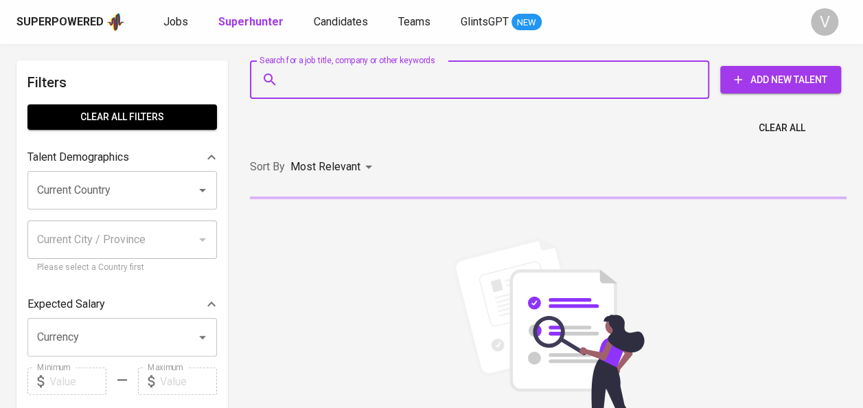
paste input "Ade Cahyono"
type input "Ade Cahyono"
click at [356, 76] on input "Ade Cahyono" at bounding box center [483, 80] width 399 height 26
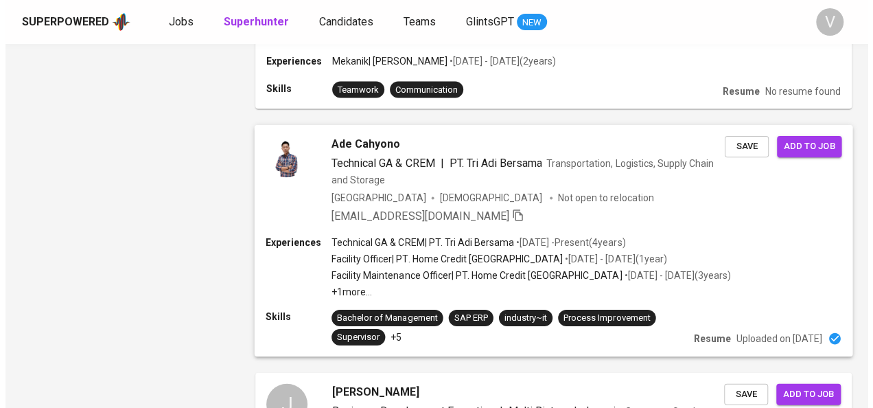
scroll to position [1337, 0]
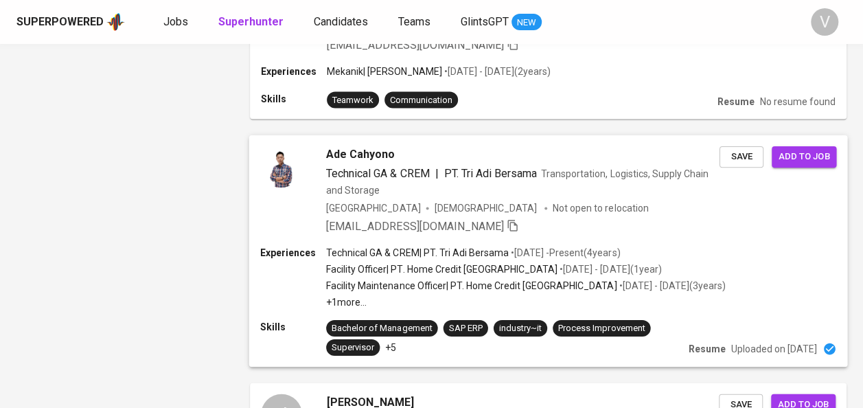
click at [512, 246] on p "• Jun 2021 - Present ( 4 years )" at bounding box center [564, 253] width 111 height 14
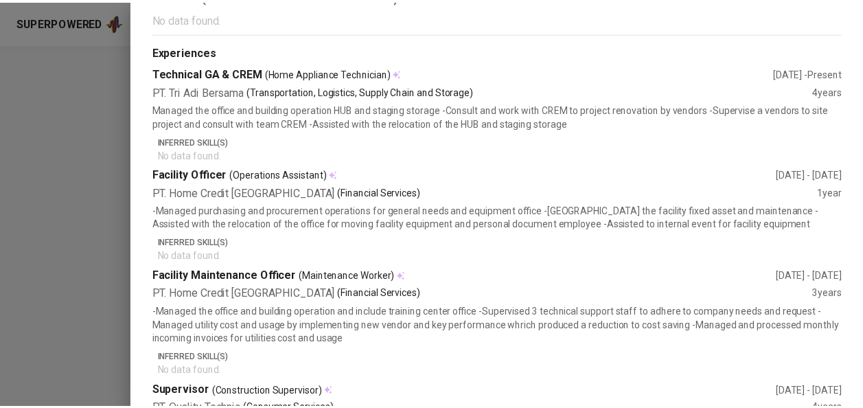
scroll to position [0, 0]
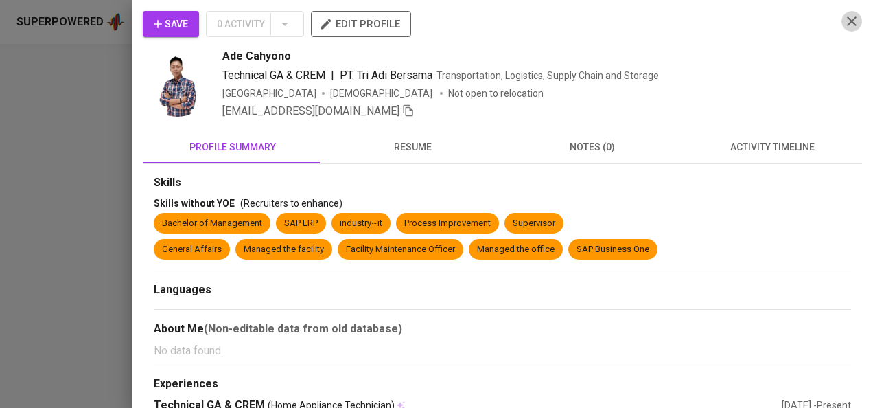
click at [844, 16] on icon "button" at bounding box center [852, 21] width 16 height 16
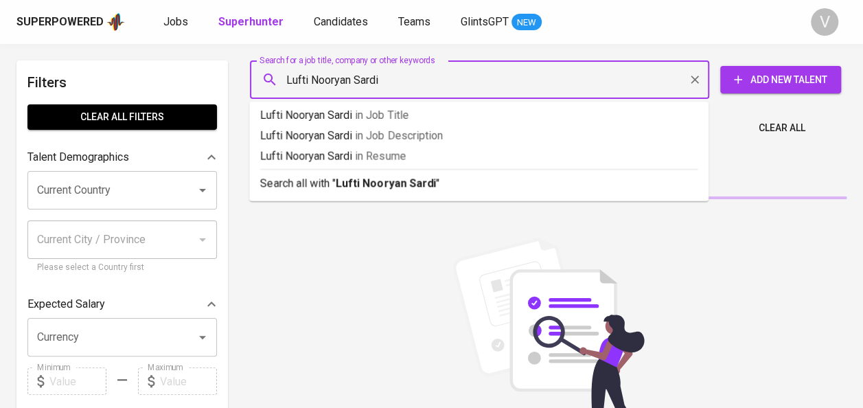
type input "Lufti Nooryan Sardi"
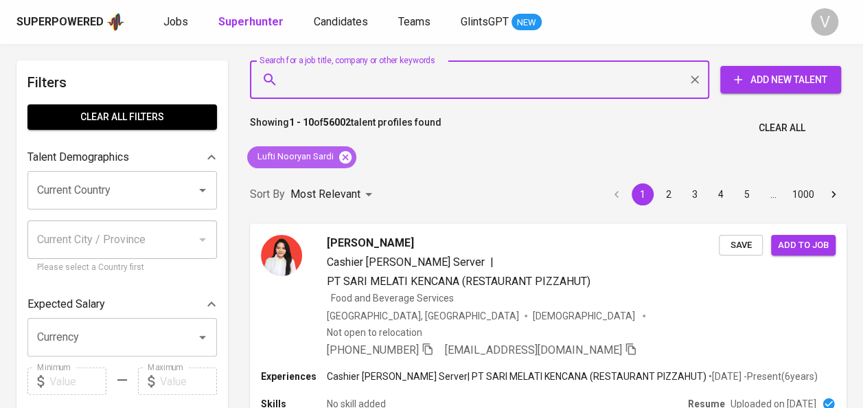
click at [349, 159] on icon at bounding box center [345, 156] width 12 height 12
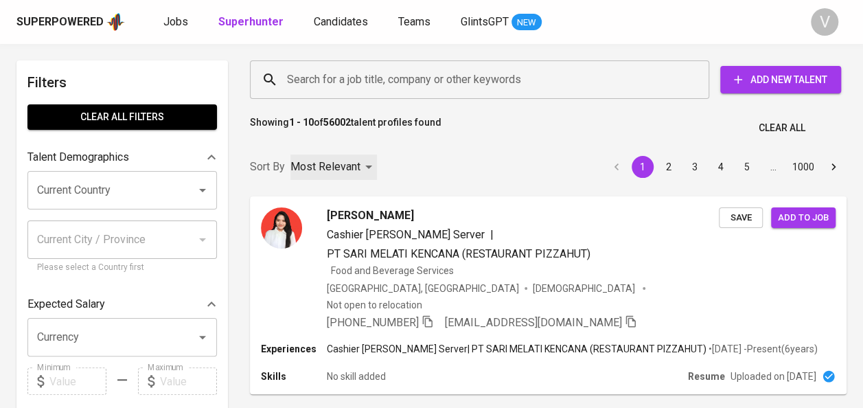
click at [346, 155] on div "Most Relevant" at bounding box center [333, 167] width 87 height 25
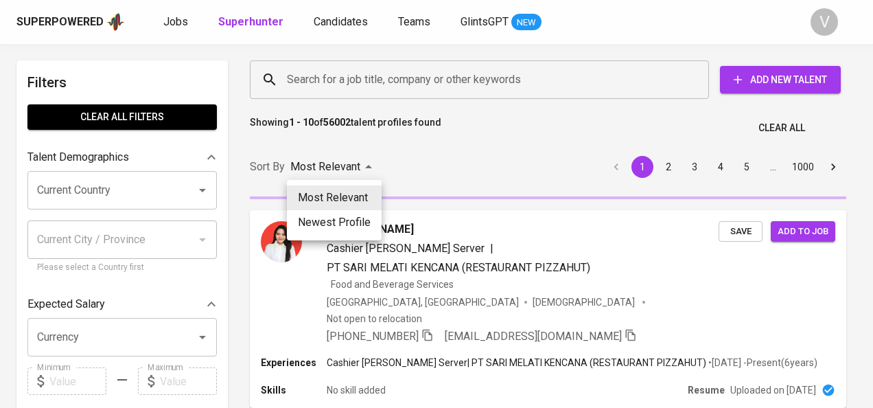
click at [315, 80] on div at bounding box center [436, 204] width 873 height 408
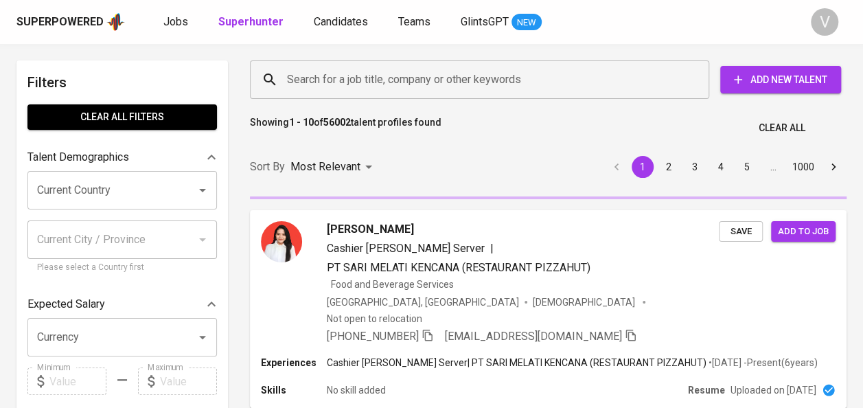
click at [315, 80] on div "Most Relevant Newest Profile" at bounding box center [431, 204] width 863 height 408
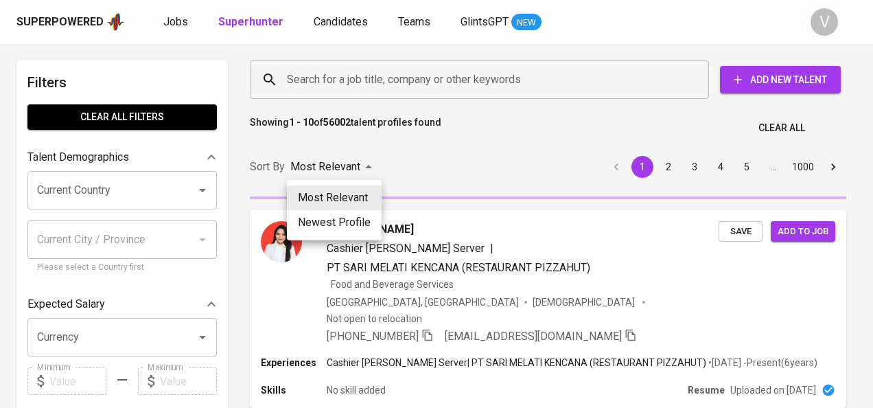
click at [315, 80] on div at bounding box center [436, 204] width 873 height 408
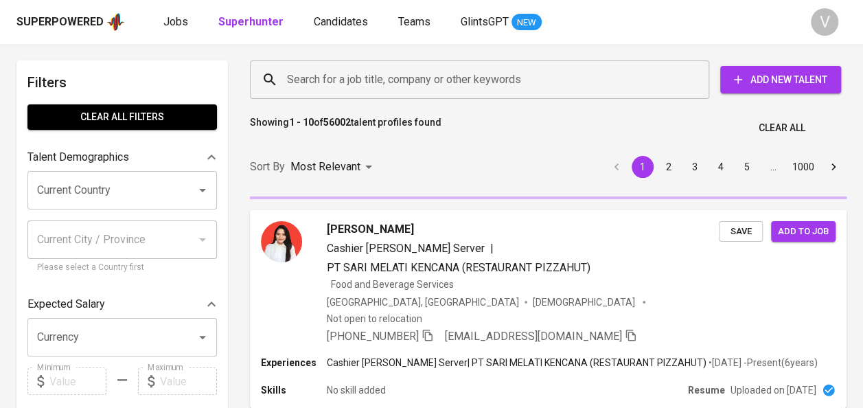
click at [295, 80] on input "Search for a job title, company or other keywords" at bounding box center [483, 80] width 399 height 26
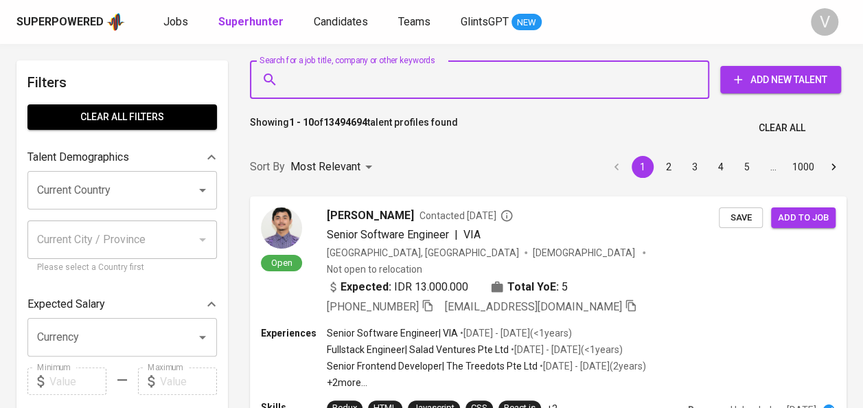
click at [295, 80] on input "Search for a job title, company or other keywords" at bounding box center [483, 80] width 399 height 26
click at [323, 82] on input "Search for a job title, company or other keywords" at bounding box center [483, 80] width 399 height 26
paste input "[PERSON_NAME] Fazriyah [PERSON_NAME]"
type input "[PERSON_NAME] Fazriyah [PERSON_NAME]"
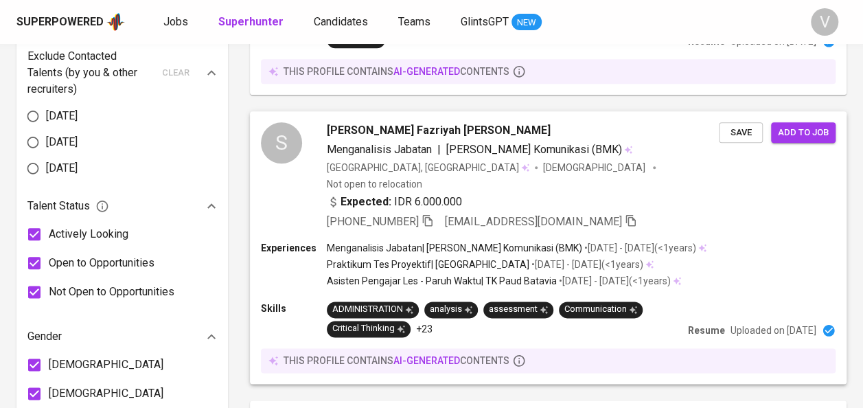
scroll to position [689, 0]
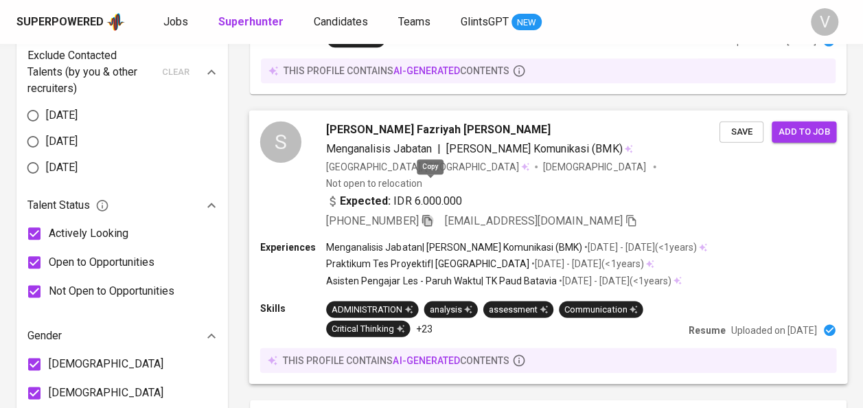
click at [432, 214] on icon "button" at bounding box center [427, 220] width 10 height 12
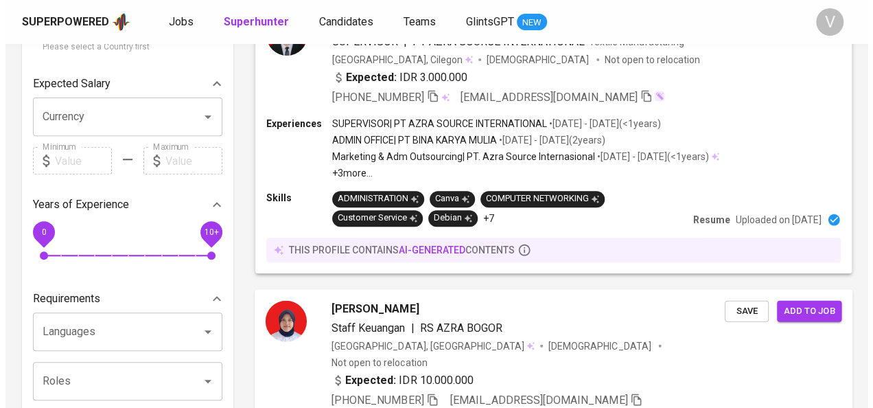
scroll to position [0, 0]
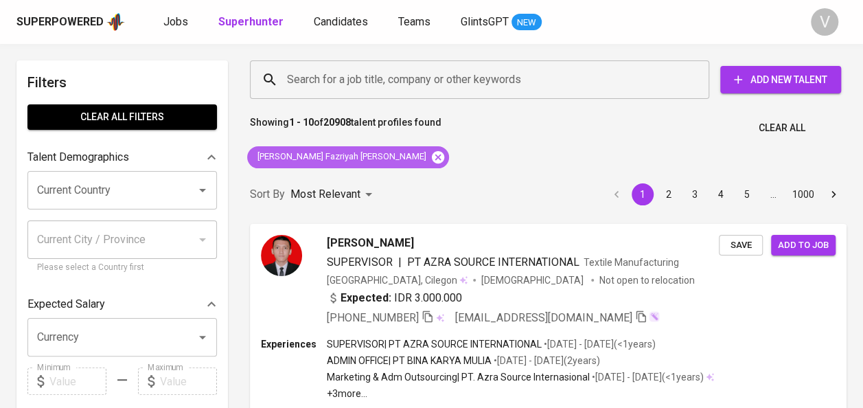
click at [431, 158] on icon at bounding box center [438, 157] width 15 height 15
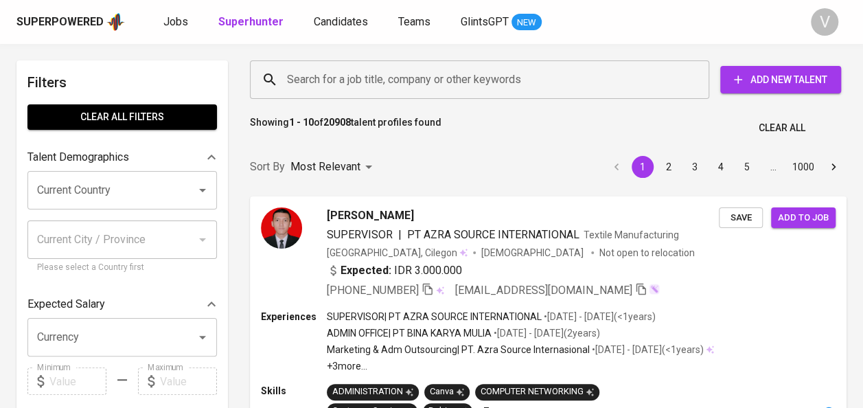
click at [336, 81] on input "Search for a job title, company or other keywords" at bounding box center [483, 80] width 399 height 26
paste input "[EMAIL_ADDRESS][DOMAIN_NAME]"
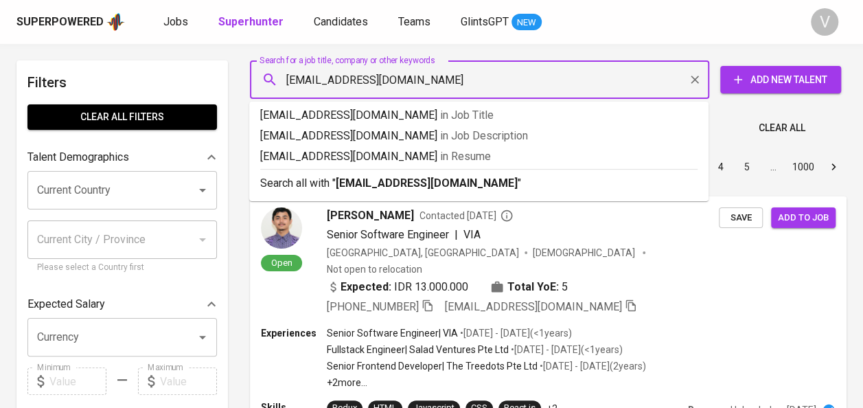
click at [336, 81] on input "[EMAIL_ADDRESS][DOMAIN_NAME]" at bounding box center [483, 80] width 399 height 26
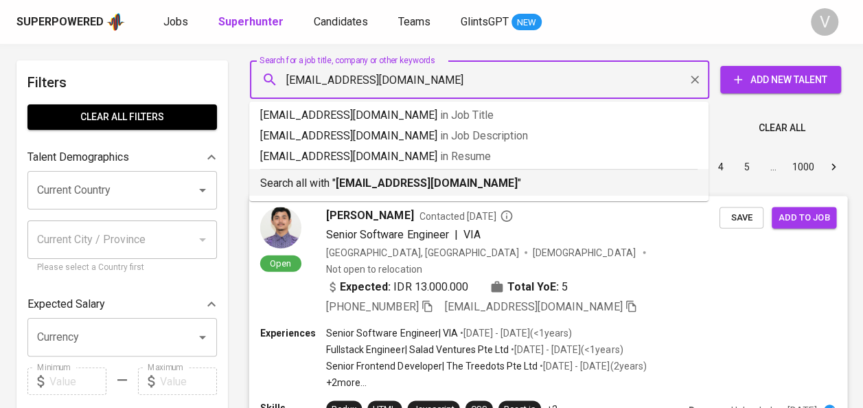
type input "[EMAIL_ADDRESS][DOMAIN_NAME]"
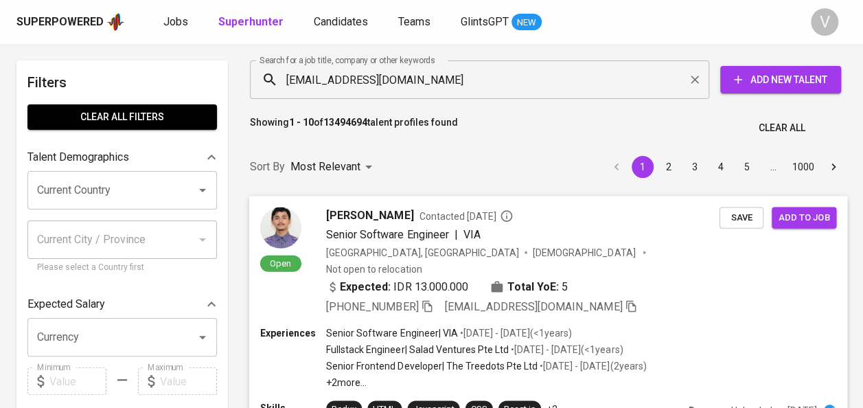
click at [622, 204] on div "Open [PERSON_NAME] Contacted [DATE] Senior Software Engineer | VIA [GEOGRAPHIC_…" at bounding box center [548, 261] width 599 height 130
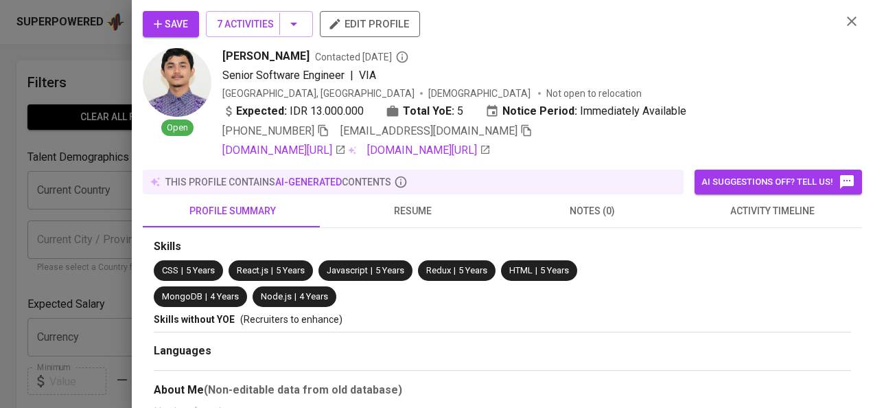
click at [23, 106] on div at bounding box center [436, 204] width 873 height 408
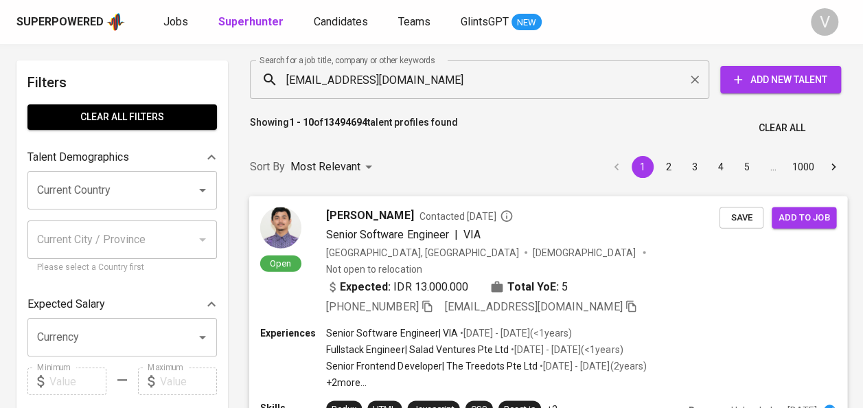
scroll to position [25, 0]
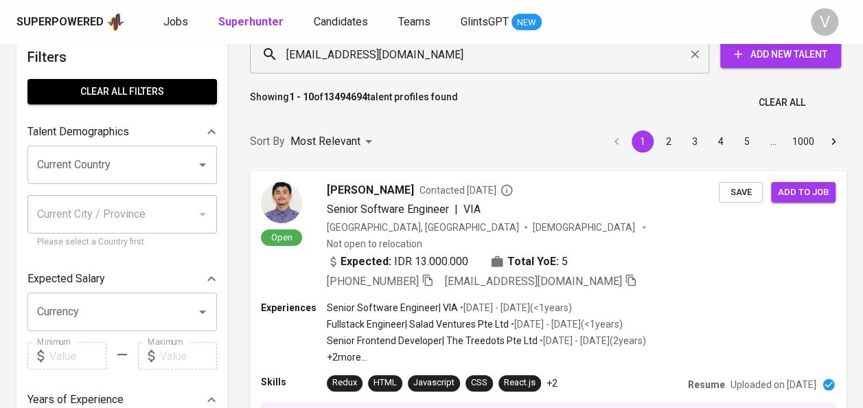
click at [457, 56] on input "[EMAIL_ADDRESS][DOMAIN_NAME]" at bounding box center [483, 54] width 399 height 26
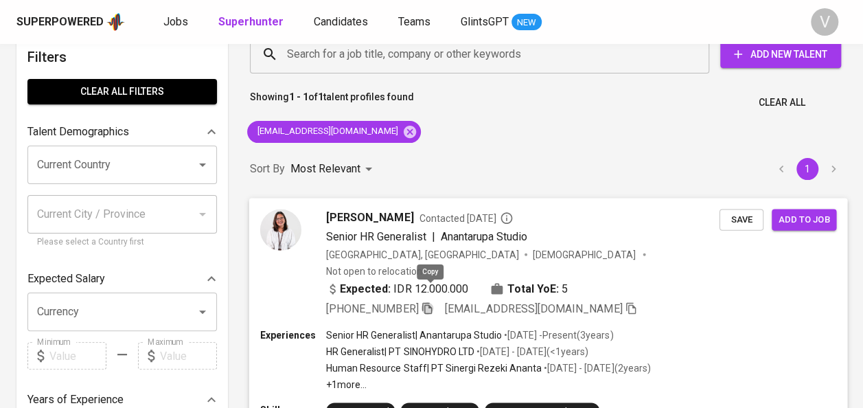
click at [433, 301] on icon "button" at bounding box center [427, 307] width 12 height 12
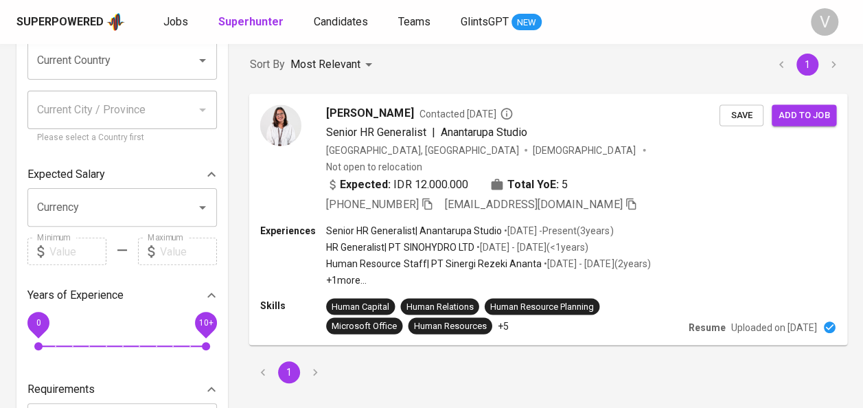
scroll to position [100, 0]
